Goal: Communication & Community: Answer question/provide support

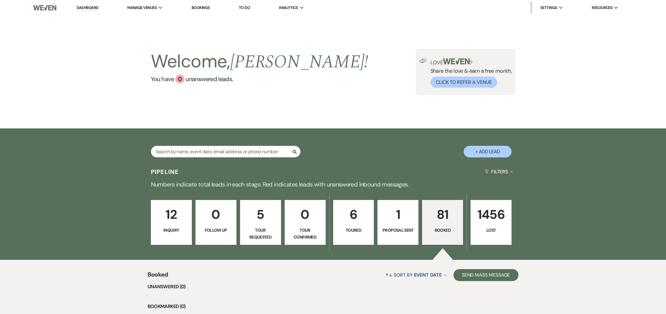
click at [85, 8] on link "Dashboard" at bounding box center [88, 8] width 22 height 6
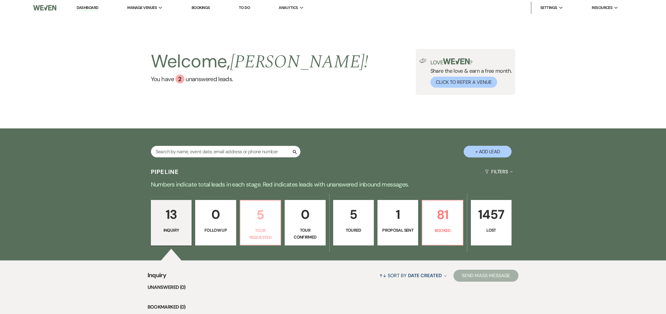
click at [261, 220] on p "5" at bounding box center [260, 215] width 33 height 20
select select "2"
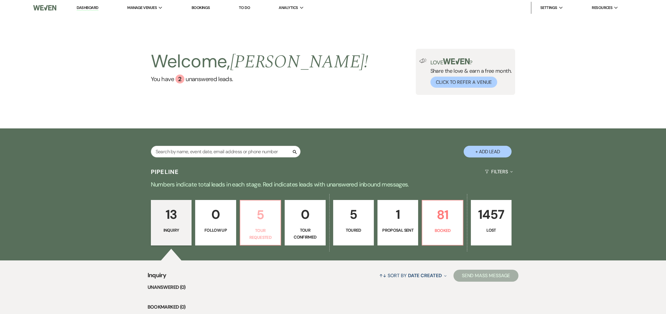
select select "2"
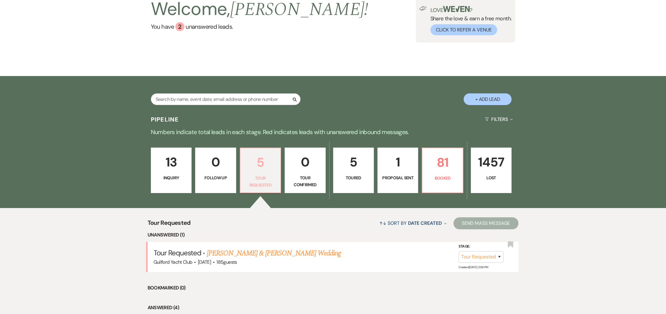
scroll to position [73, 0]
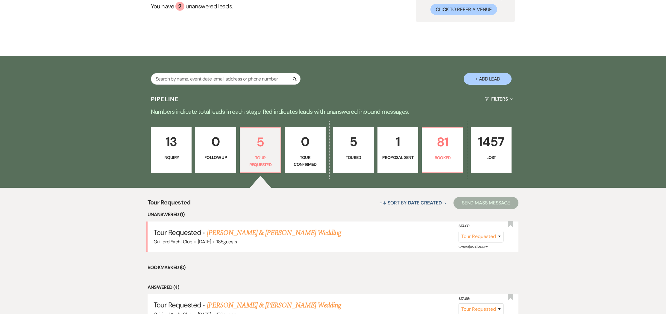
click at [258, 235] on link "[PERSON_NAME] & [PERSON_NAME] Wedding" at bounding box center [274, 233] width 134 height 11
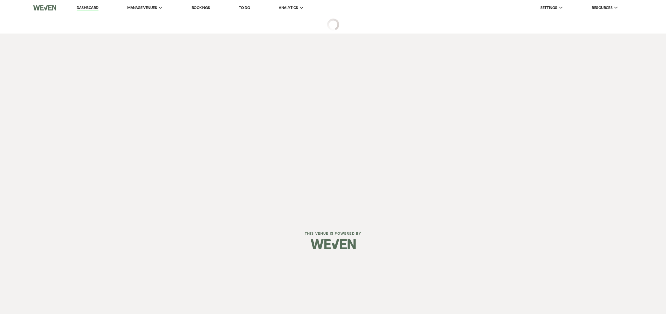
select select "2"
select select "5"
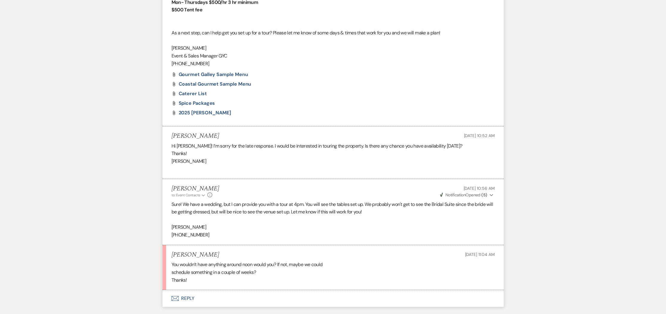
scroll to position [534, 0]
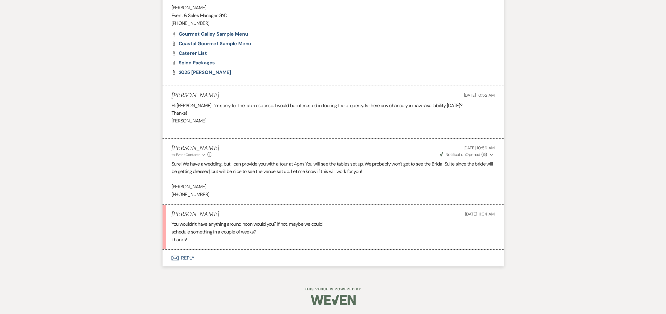
click at [187, 258] on button "Envelope Reply" at bounding box center [333, 258] width 341 height 17
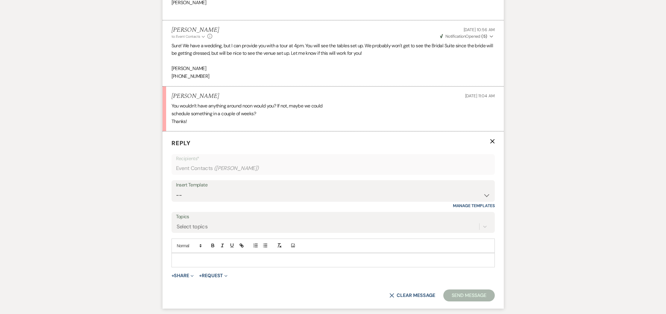
scroll to position [648, 0]
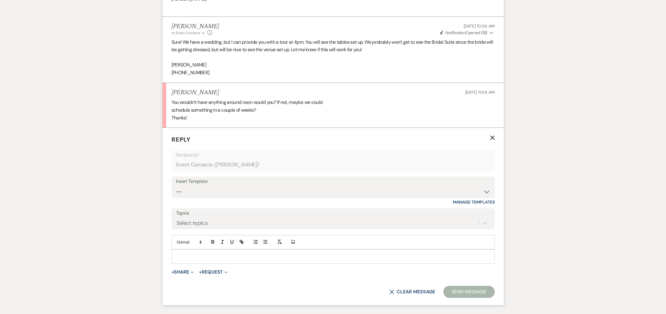
click at [183, 260] on p at bounding box center [333, 256] width 314 height 7
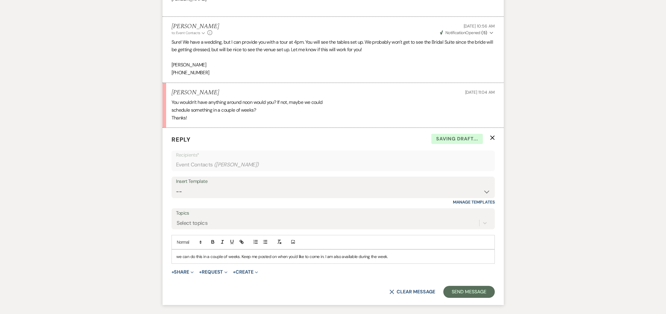
click at [180, 260] on p "we can do this in a couple of weeks. Keep me posted on when you'd like to come …" at bounding box center [333, 256] width 314 height 7
drag, startPoint x: 473, startPoint y: 301, endPoint x: 470, endPoint y: 299, distance: 3.5
click at [473, 298] on button "Send Message" at bounding box center [469, 292] width 51 height 12
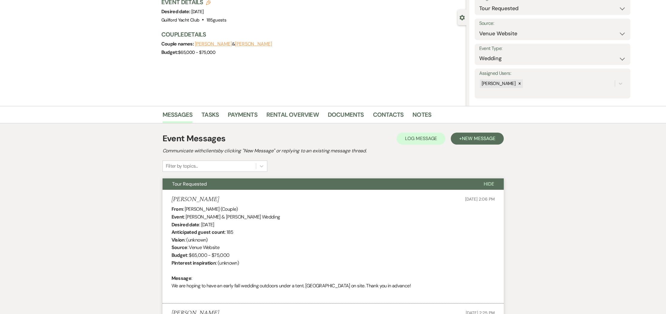
scroll to position [0, 0]
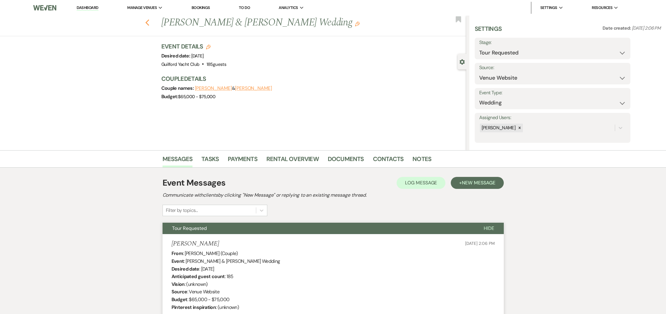
click at [147, 25] on use "button" at bounding box center [147, 22] width 4 height 7
select select "2"
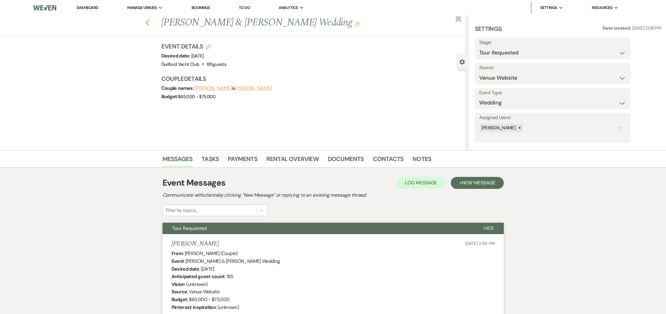
select select "2"
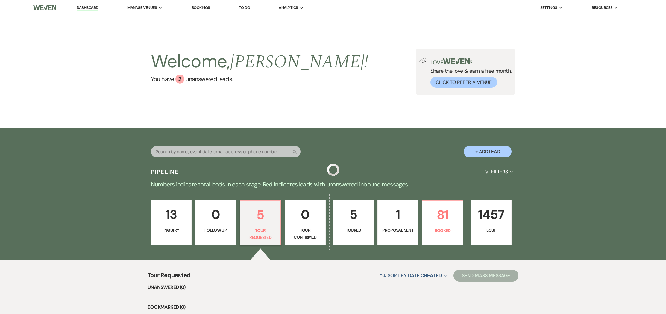
scroll to position [73, 0]
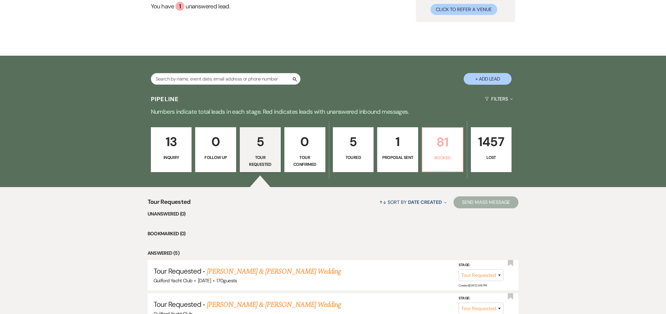
click at [438, 152] on p "81" at bounding box center [442, 142] width 33 height 20
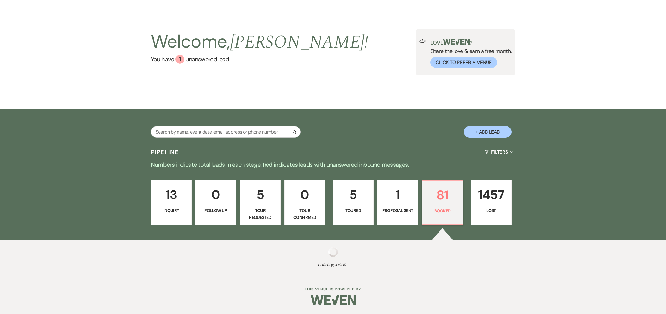
scroll to position [73, 0]
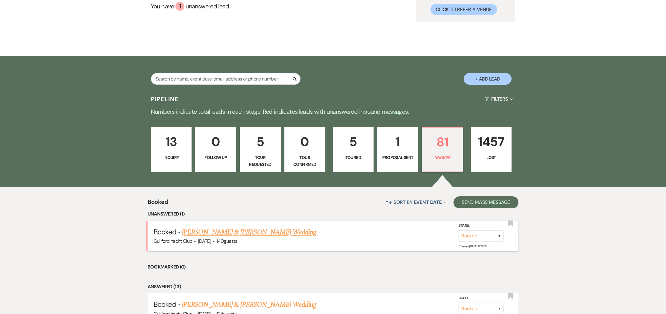
click at [228, 234] on link "[PERSON_NAME] & [PERSON_NAME] Wedding" at bounding box center [249, 232] width 134 height 11
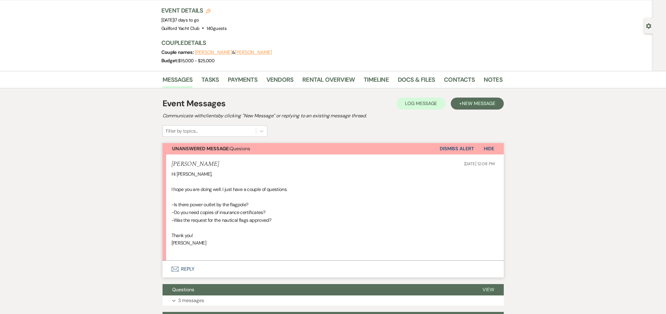
scroll to position [36, 0]
click at [370, 80] on link "Timeline" at bounding box center [376, 81] width 25 height 13
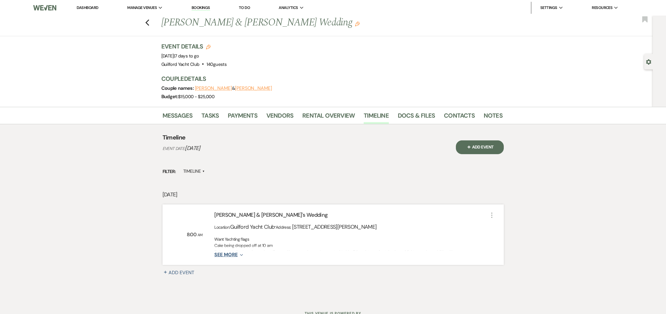
click at [239, 255] on icon "Expand" at bounding box center [240, 255] width 5 height 5
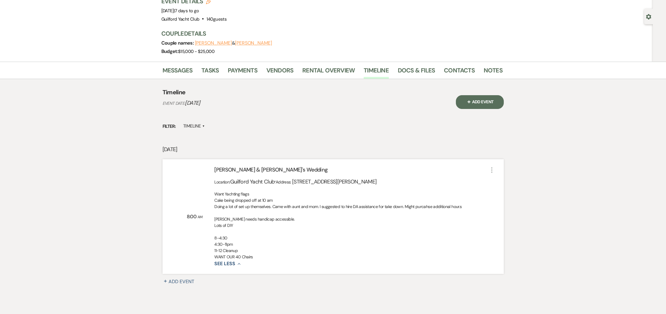
scroll to position [47, 0]
click at [184, 69] on link "Messages" at bounding box center [178, 70] width 30 height 13
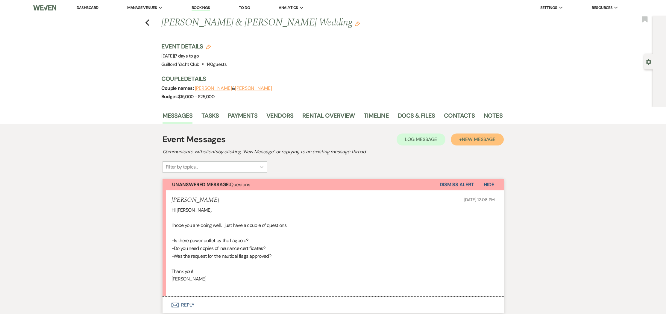
click at [460, 141] on button "+ New Message" at bounding box center [477, 140] width 53 height 12
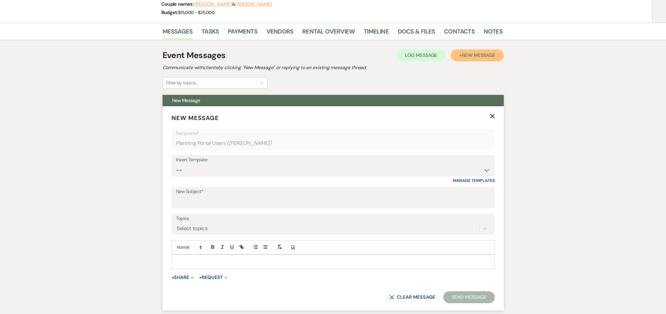
scroll to position [85, 0]
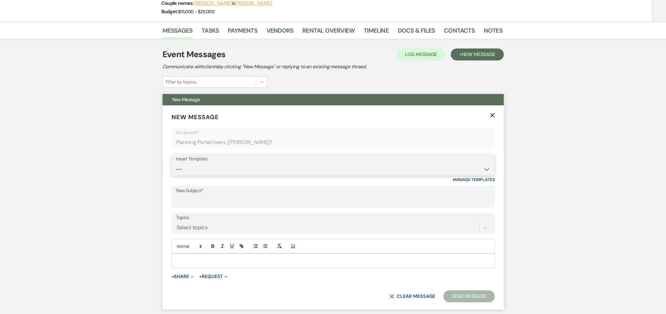
click at [187, 165] on select "-- Weven Planning Portal Introduction (Booked Events) Initial Inquiry Response …" at bounding box center [333, 170] width 314 height 12
select select "5833"
click at [176, 164] on select "-- Weven Planning Portal Introduction (Booked Events) Initial Inquiry Response …" at bounding box center [333, 170] width 314 height 12
type input "Vendor COI forms"
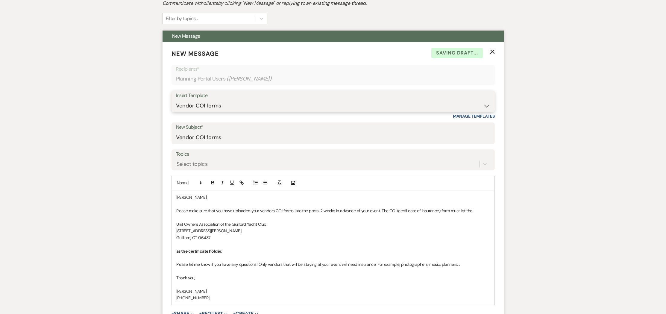
scroll to position [152, 0]
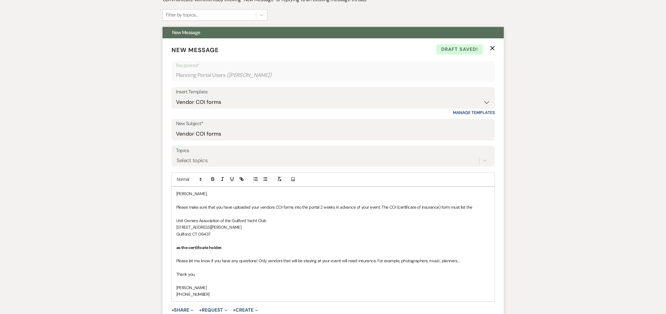
click at [323, 208] on p "Please make sure that you have uploaded your vendors COI forms into the portal …" at bounding box center [333, 207] width 314 height 7
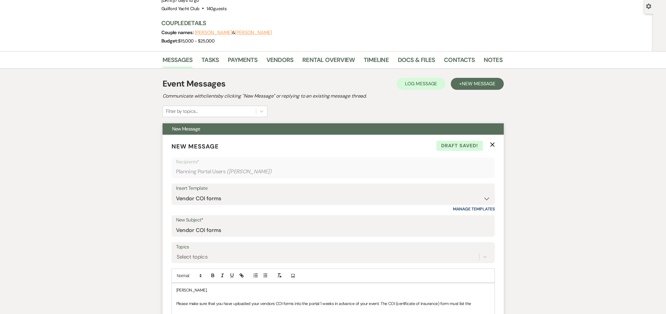
scroll to position [105, 0]
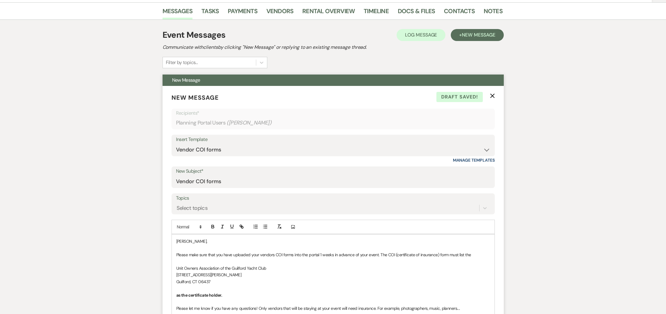
click at [193, 243] on p "[PERSON_NAME]," at bounding box center [333, 241] width 314 height 7
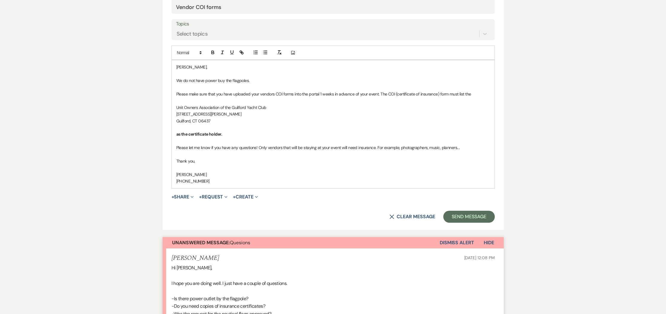
scroll to position [127, 0]
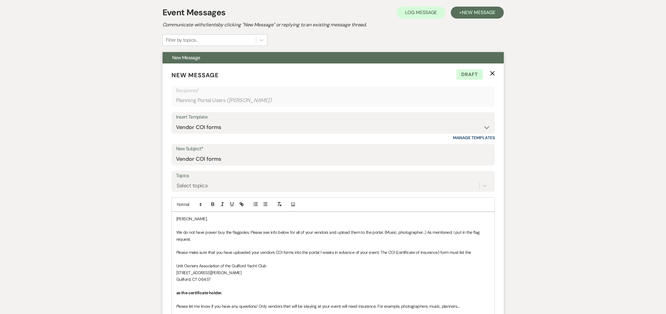
click at [358, 232] on p "We do not have power buy the flagpoles. Please see info below for all of your v…" at bounding box center [333, 235] width 314 height 13
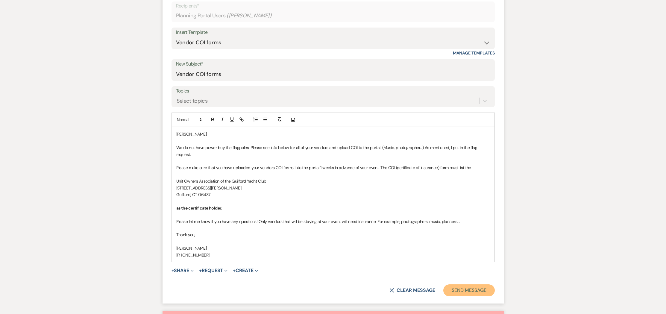
click at [463, 291] on button "Send Message" at bounding box center [469, 290] width 51 height 12
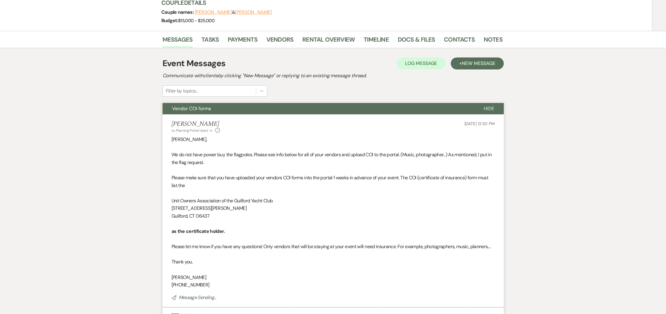
scroll to position [158, 0]
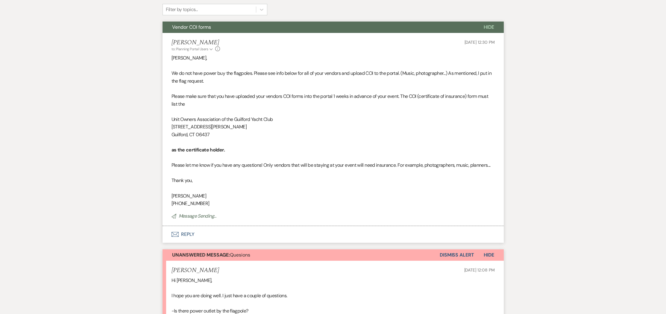
click at [455, 257] on button "Dismiss Alert" at bounding box center [457, 254] width 34 height 11
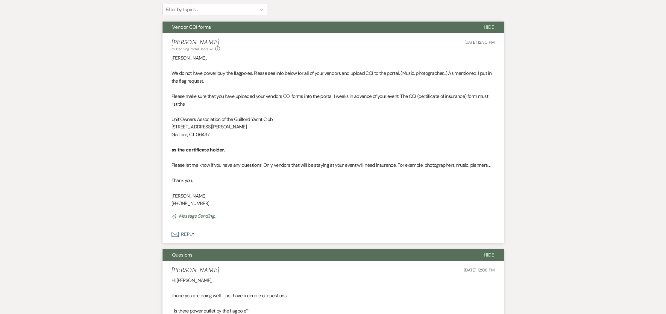
scroll to position [0, 0]
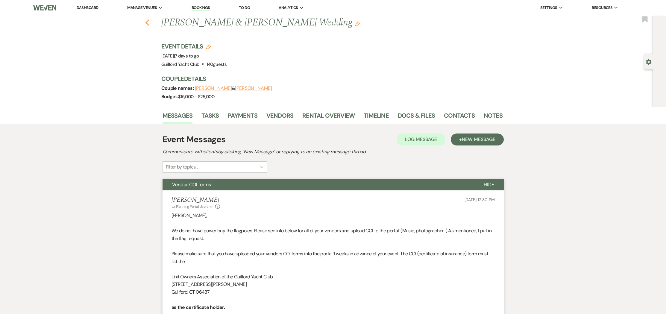
click at [148, 25] on use "button" at bounding box center [147, 22] width 4 height 7
